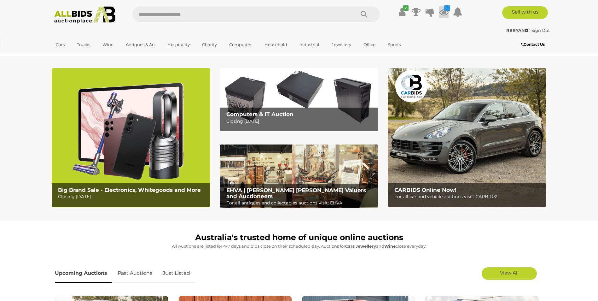
click at [443, 10] on icon at bounding box center [443, 11] width 9 height 11
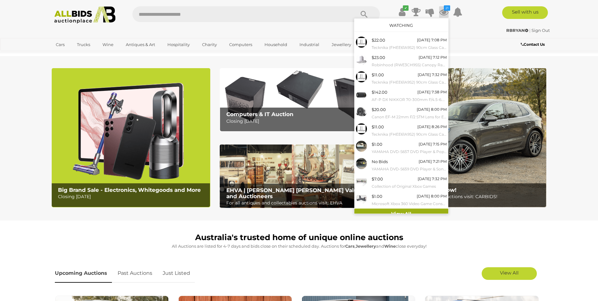
click at [379, 210] on link "View All" at bounding box center [401, 213] width 94 height 11
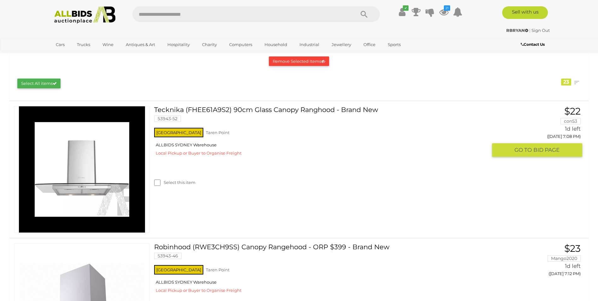
scroll to position [63, 0]
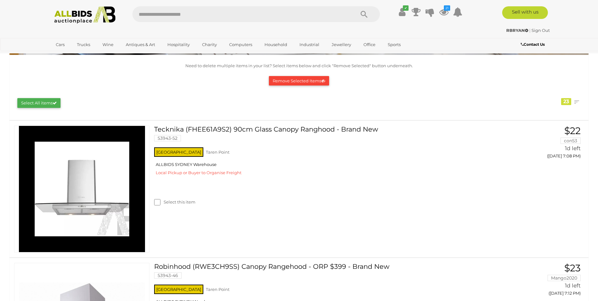
click at [173, 16] on input "text" at bounding box center [240, 14] width 216 height 16
type input "******"
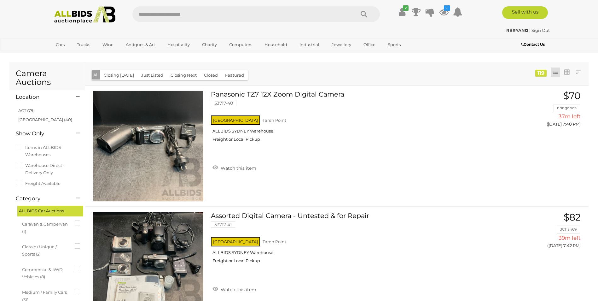
click at [180, 16] on input "text" at bounding box center [240, 14] width 216 height 16
type input "****"
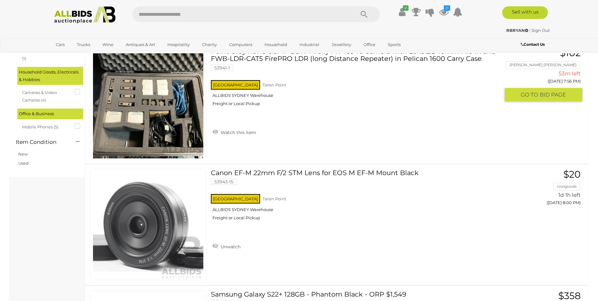
scroll to position [252, 0]
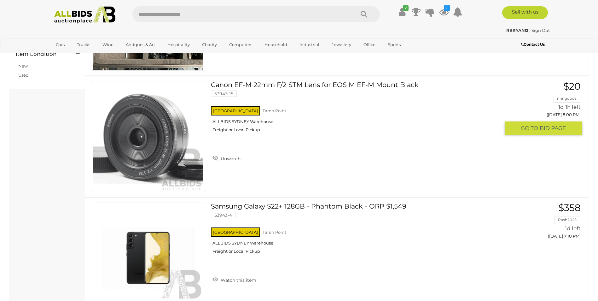
click at [253, 84] on link "Canon EF-M 22mm F/2 STM Lens for EOS M EF-M Mount Black 53943-15 NSW Taren Point" at bounding box center [358, 109] width 284 height 56
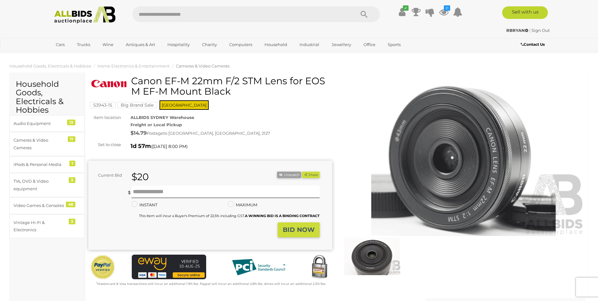
drag, startPoint x: 132, startPoint y: 79, endPoint x: 202, endPoint y: 92, distance: 71.0
click at [202, 92] on h1 "Canon EF-M 22mm F/2 STM Lens for EOS M EF-M Mount Black" at bounding box center [210, 86] width 239 height 21
drag, startPoint x: 202, startPoint y: 92, endPoint x: 183, endPoint y: 94, distance: 19.0
copy h1 "Canon EF-M 22mm F/2 STM Lens for EOS M EF-M Mount"
click at [257, 125] on div "ALLBIDS SYDNEY Warehouse Freight or Local Pickup $14.79 Postage to NEWINGTON, N…" at bounding box center [231, 126] width 211 height 24
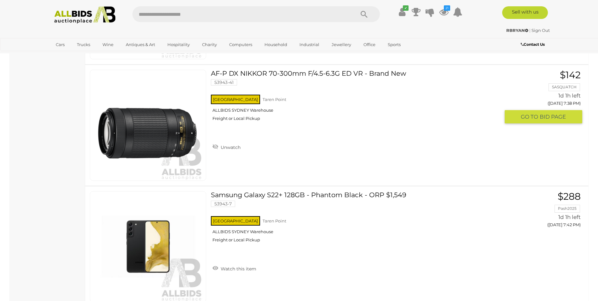
scroll to position [630, 0]
